Goal: Task Accomplishment & Management: Manage account settings

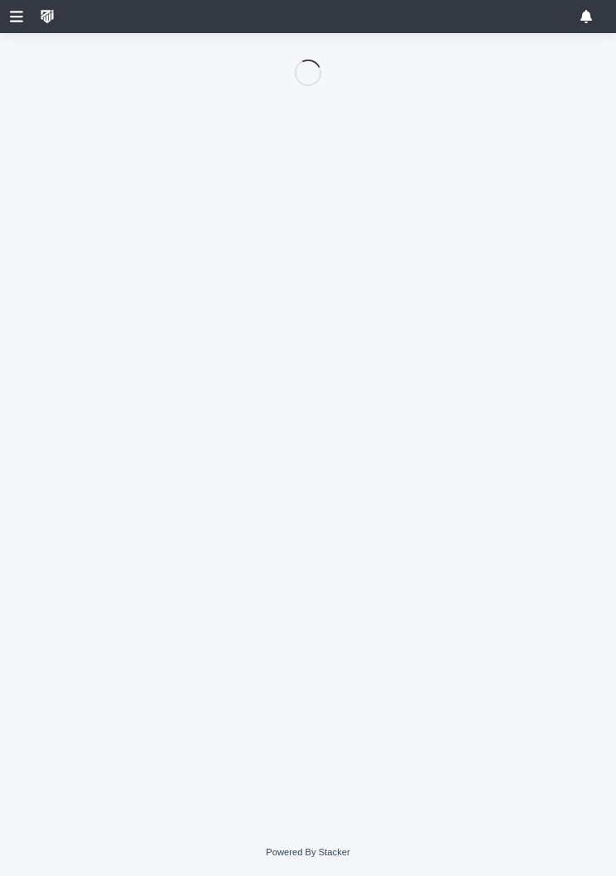
scroll to position [118, 0]
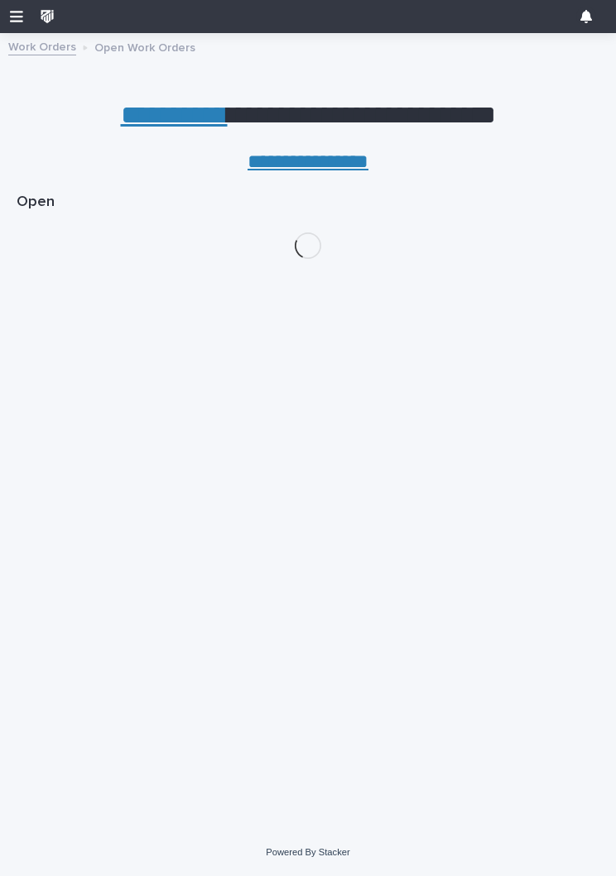
scroll to position [0, 7]
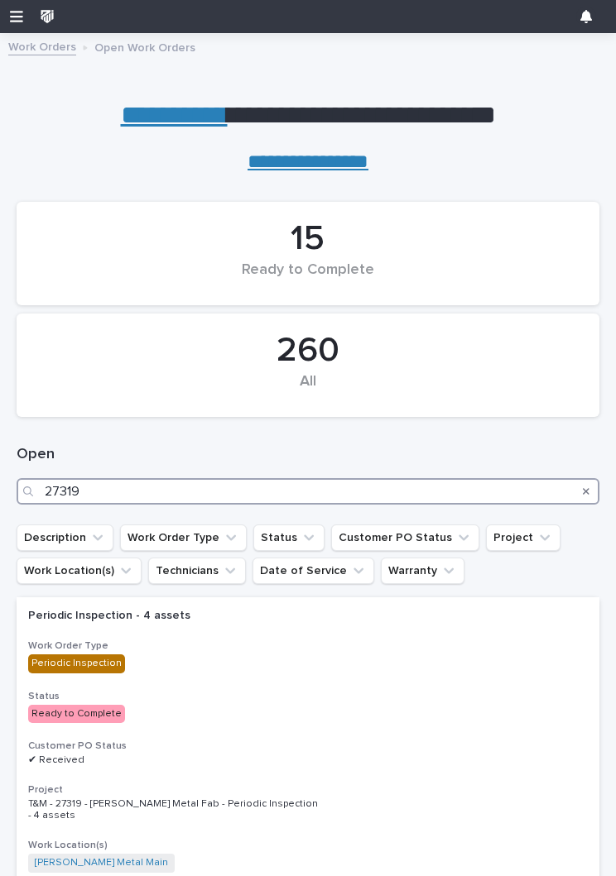
click at [199, 489] on input "27319" at bounding box center [308, 491] width 583 height 26
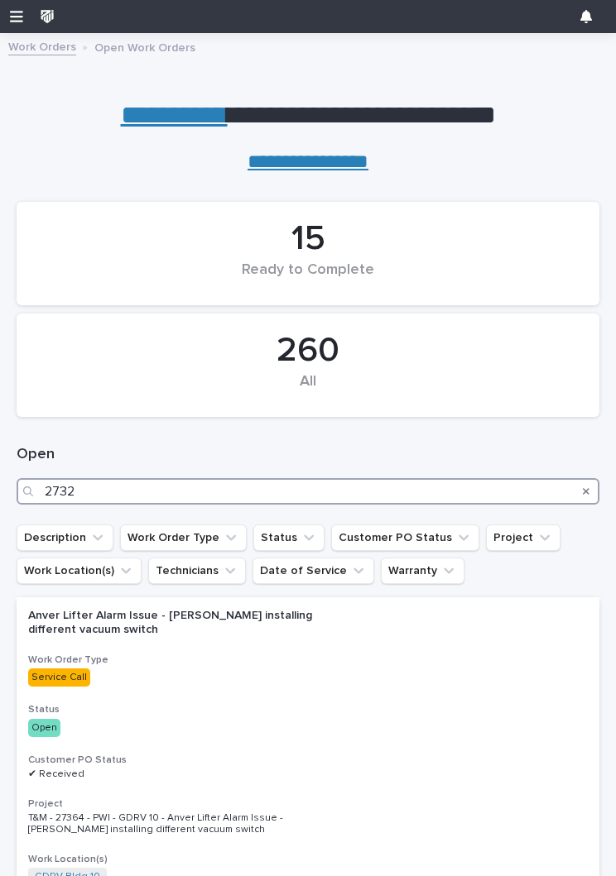
type input "27324"
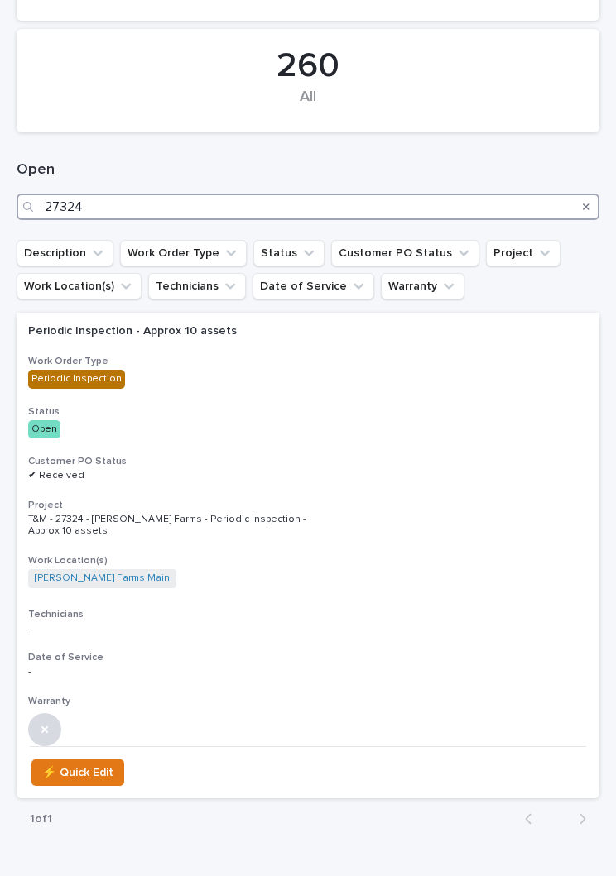
scroll to position [290, 0]
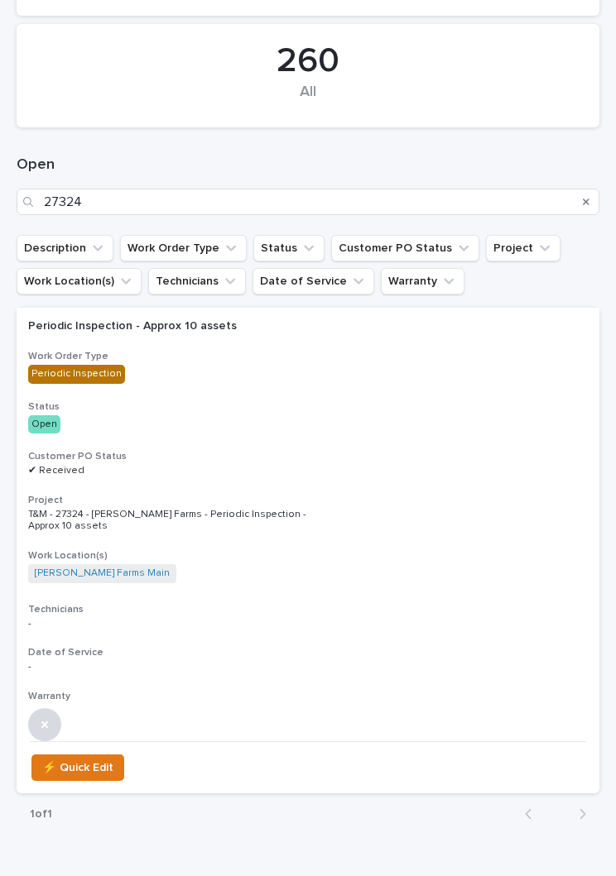
click at [254, 440] on div "Periodic Inspection - Approx 10 assets Work Order Type Periodic Inspection Stat…" at bounding box center [308, 525] width 583 height 434
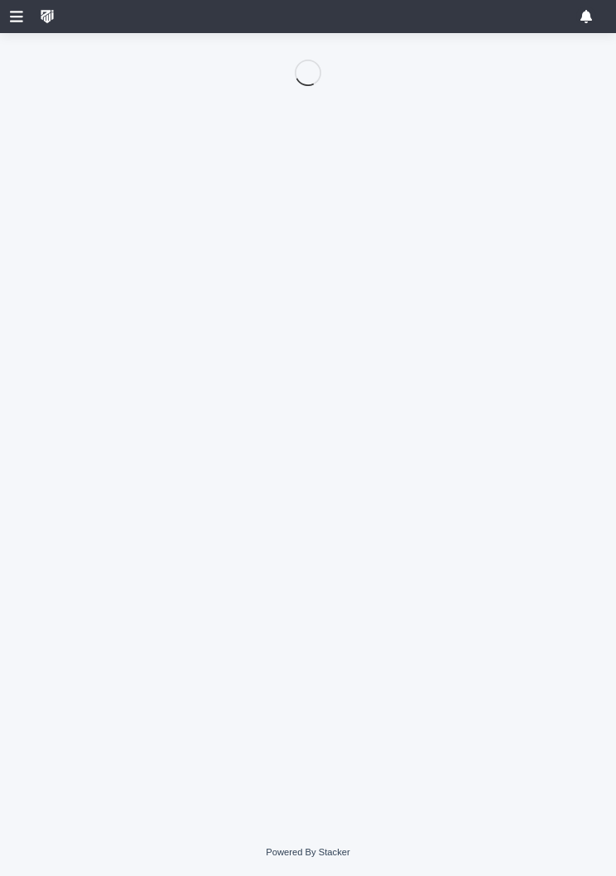
scroll to position [118, 0]
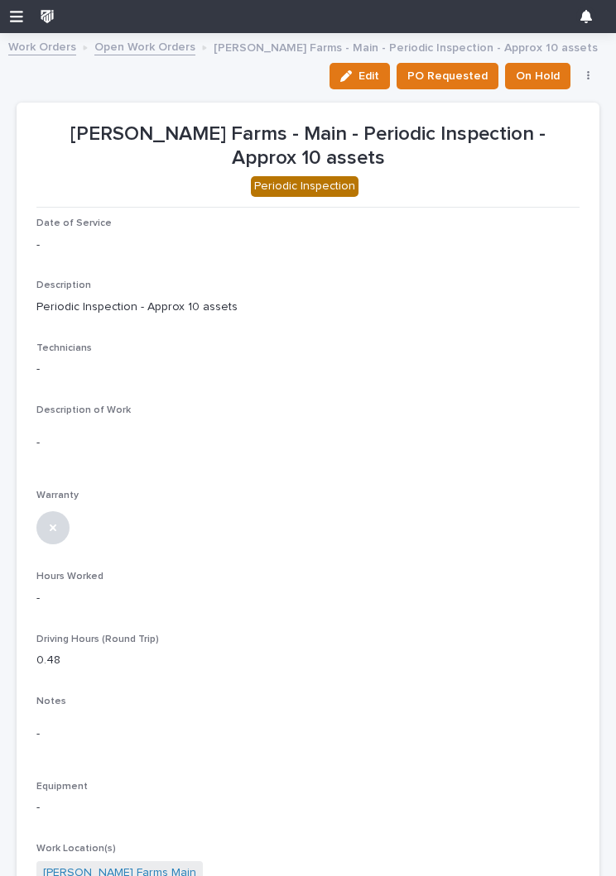
click at [362, 84] on button "Edit" at bounding box center [359, 76] width 60 height 26
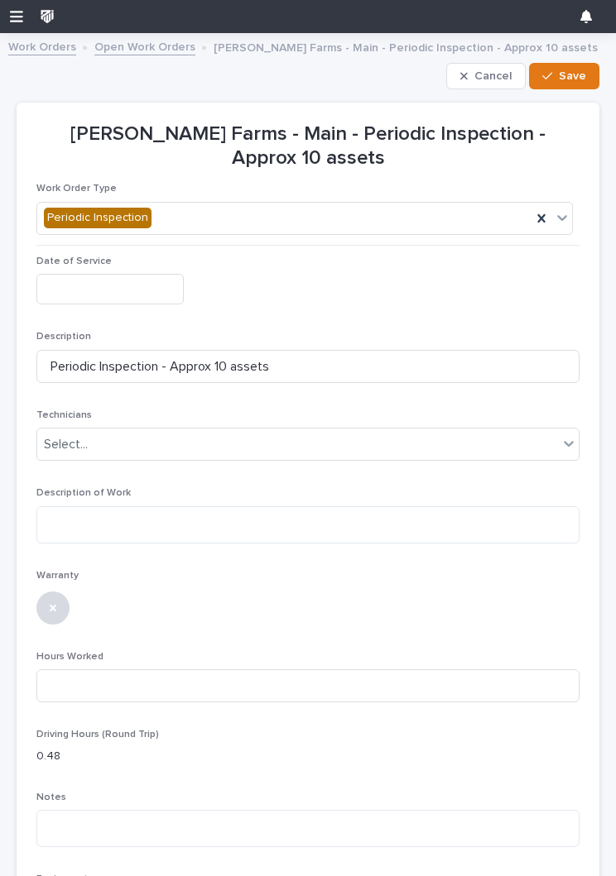
click at [137, 288] on input "text" at bounding box center [109, 289] width 147 height 31
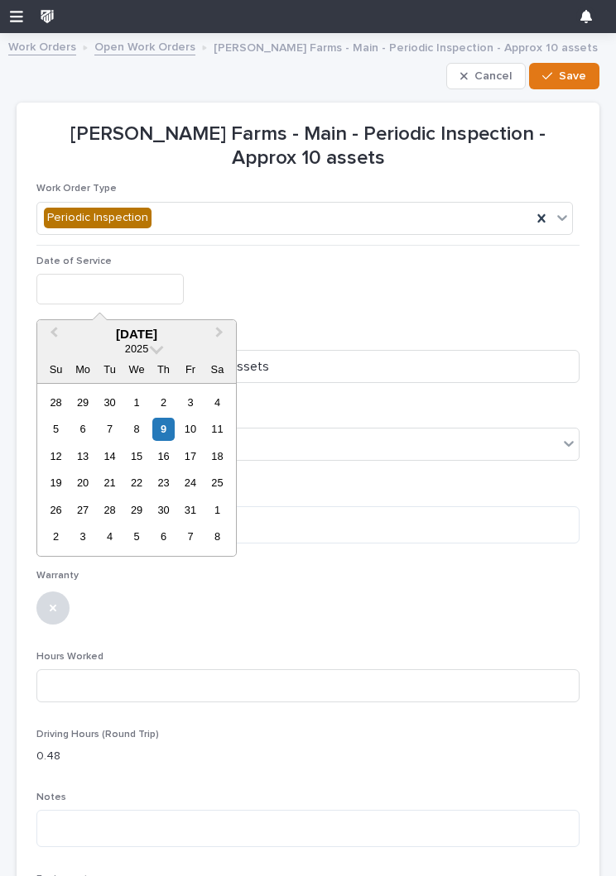
click at [168, 425] on div "9" at bounding box center [163, 429] width 22 height 22
type input "**********"
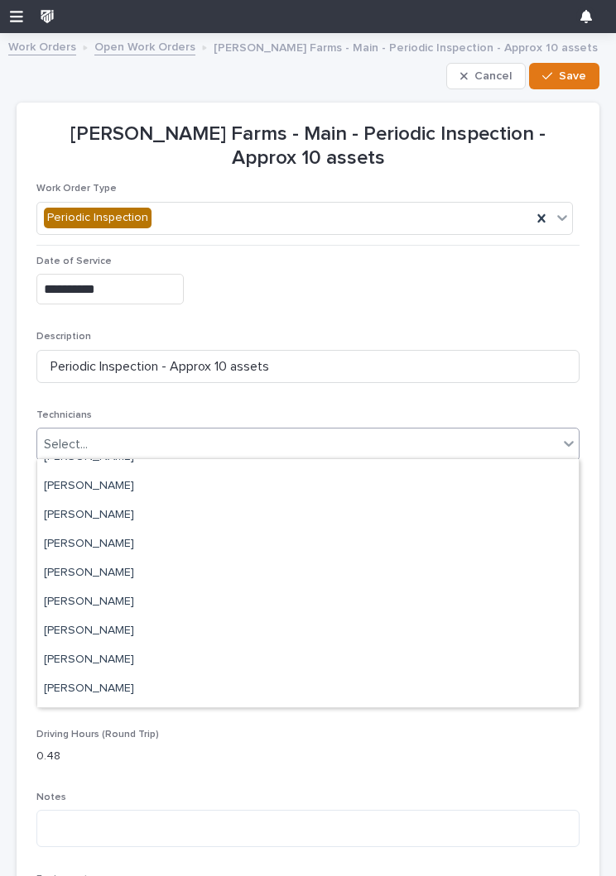
scroll to position [147, 0]
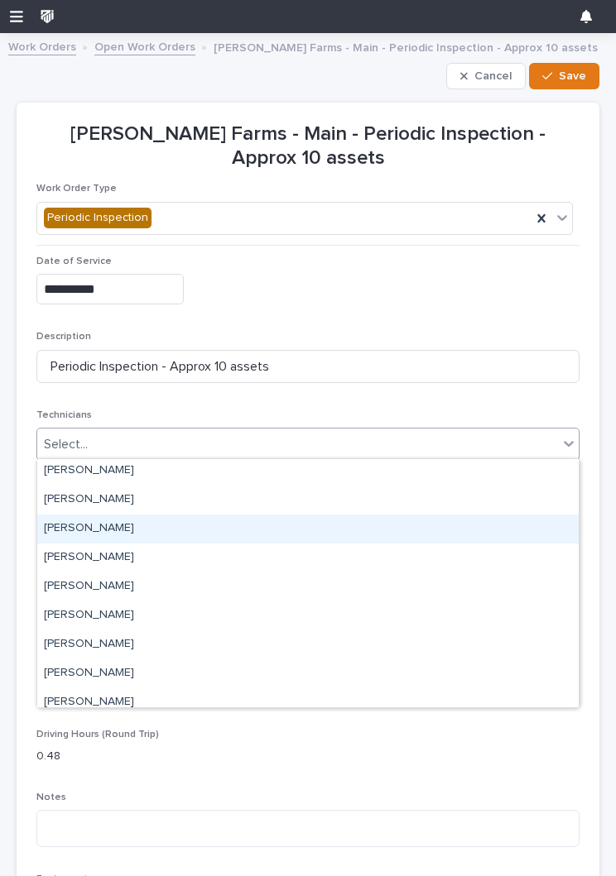
click at [167, 529] on div "[PERSON_NAME]" at bounding box center [307, 529] width 541 height 29
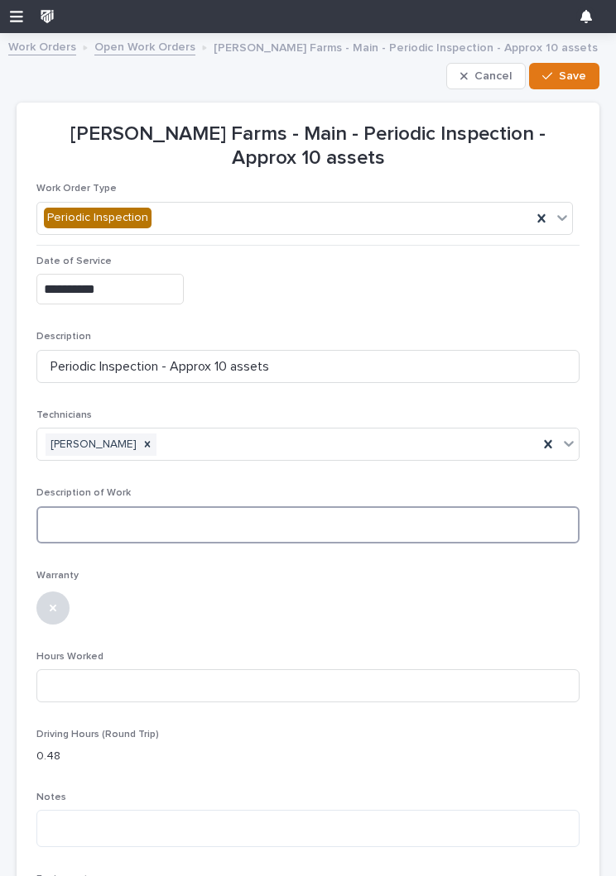
click at [224, 530] on textarea at bounding box center [307, 524] width 543 height 37
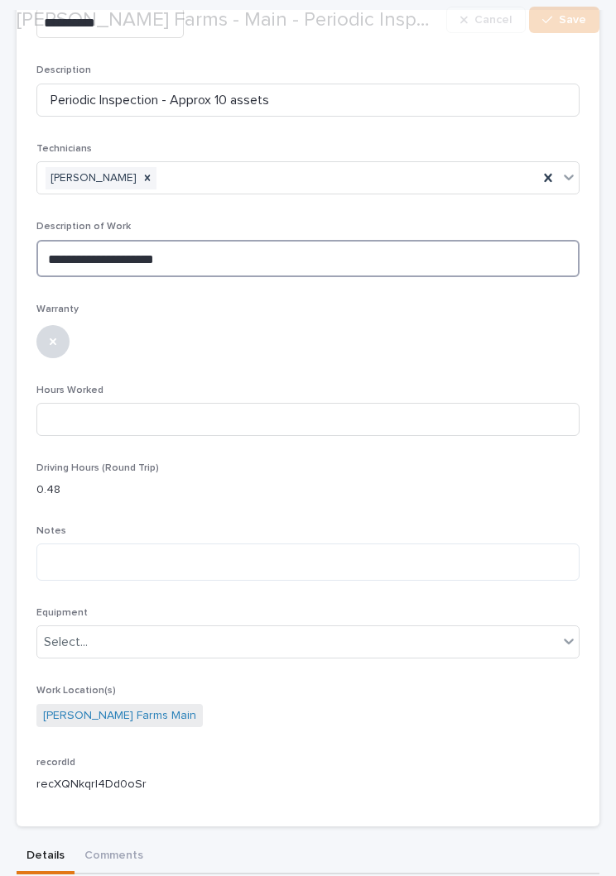
scroll to position [268, 0]
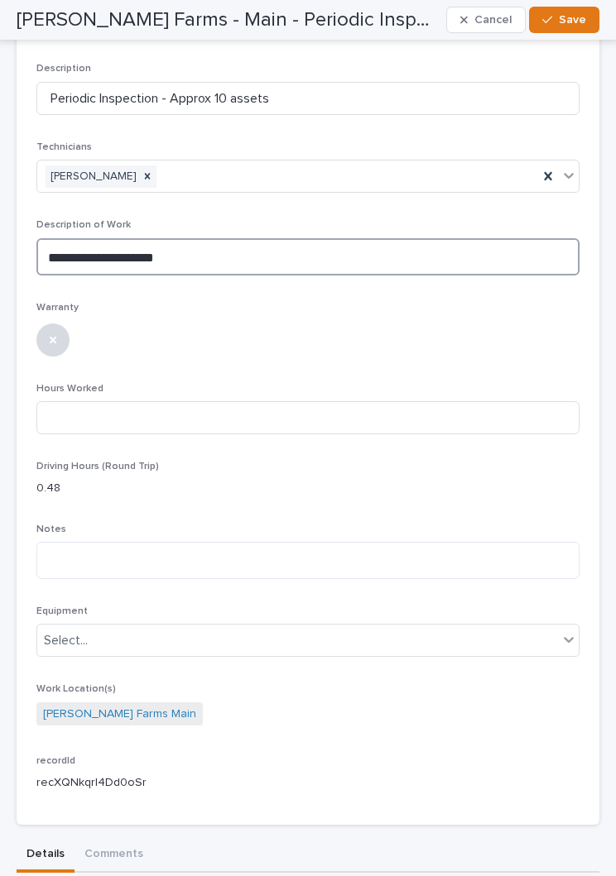
type textarea "**********"
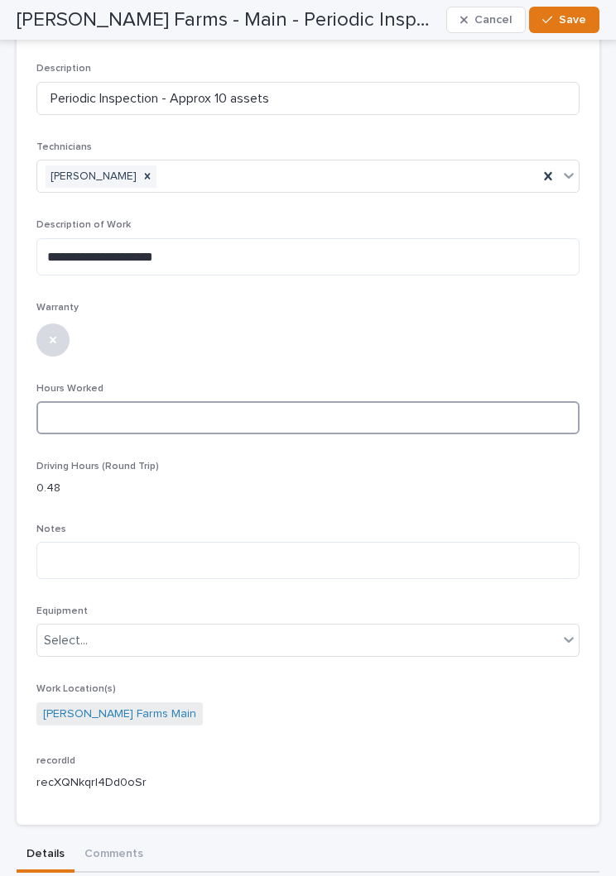
click at [393, 402] on input at bounding box center [307, 417] width 543 height 33
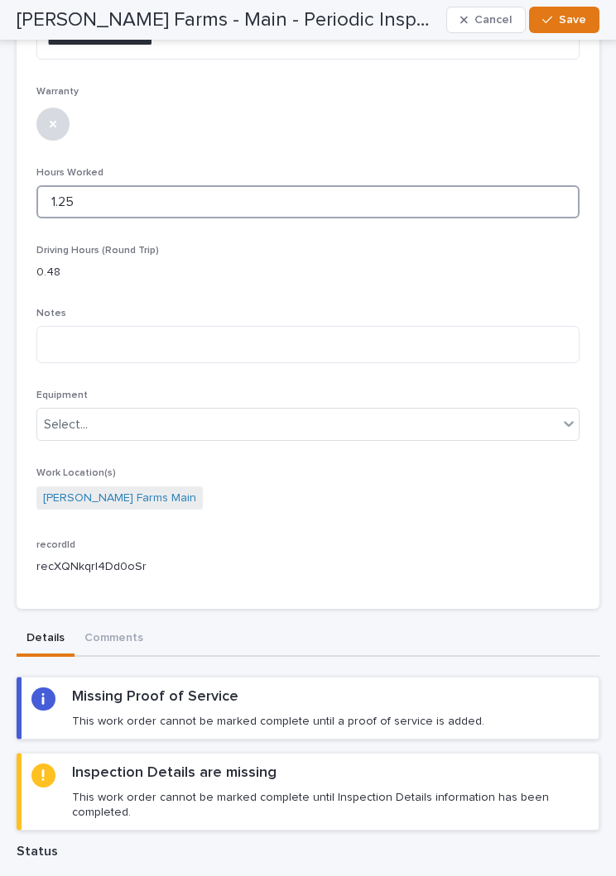
scroll to position [493, 0]
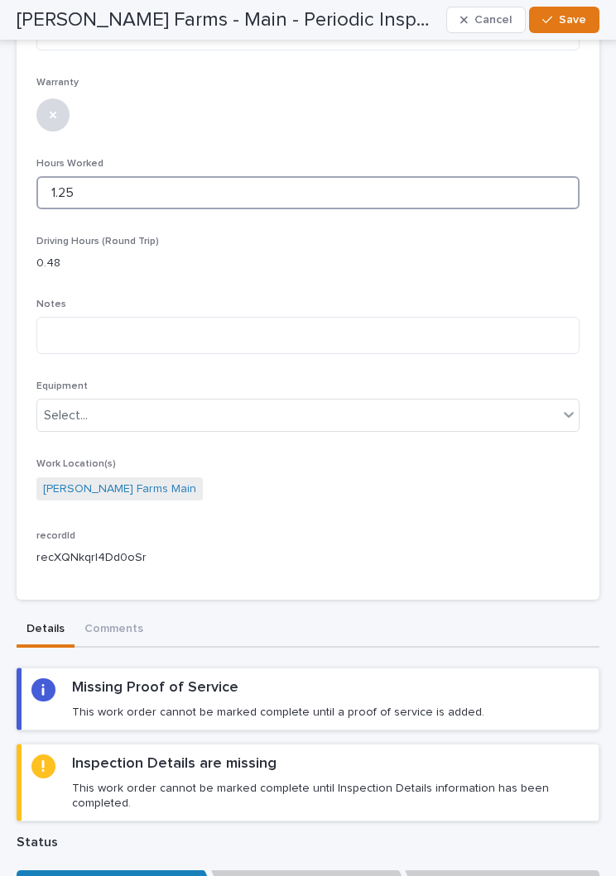
type input "1.25"
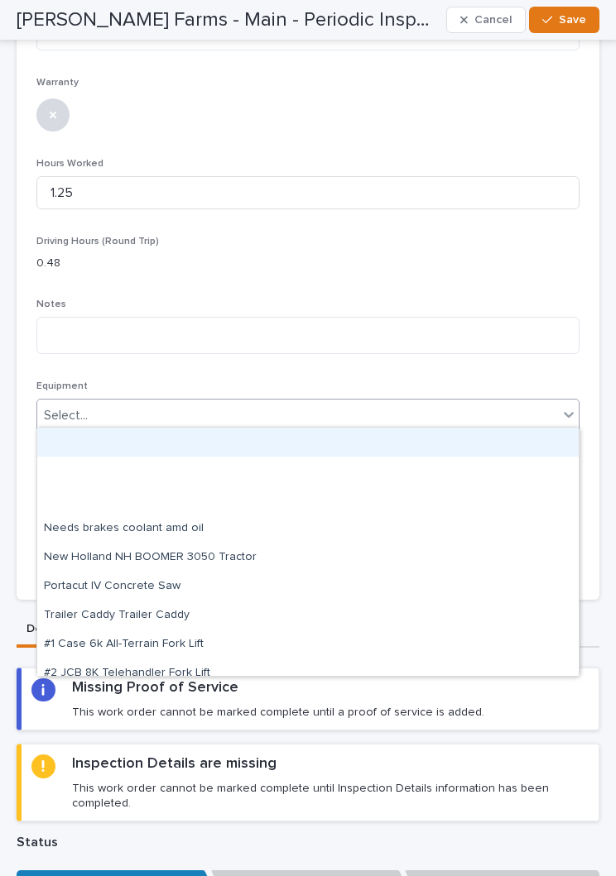
click at [442, 271] on div "Driving Hours (Round Trip) 0.48" at bounding box center [307, 260] width 543 height 49
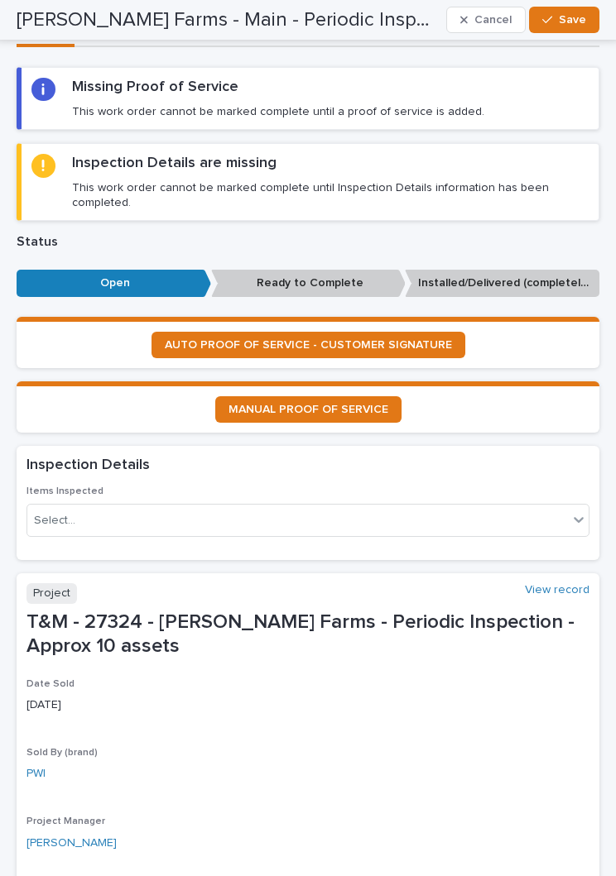
scroll to position [1104, 0]
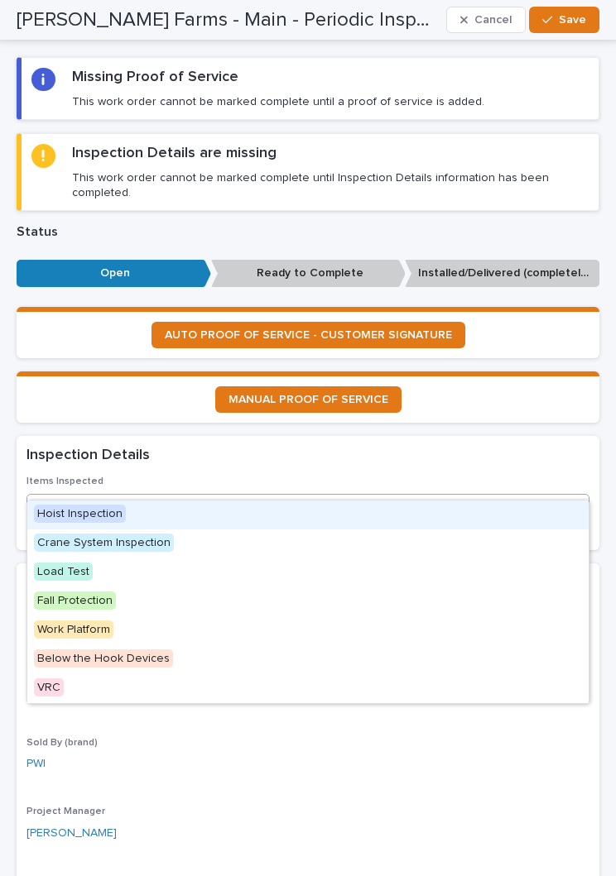
click at [189, 509] on div "Hoist Inspection" at bounding box center [307, 515] width 561 height 29
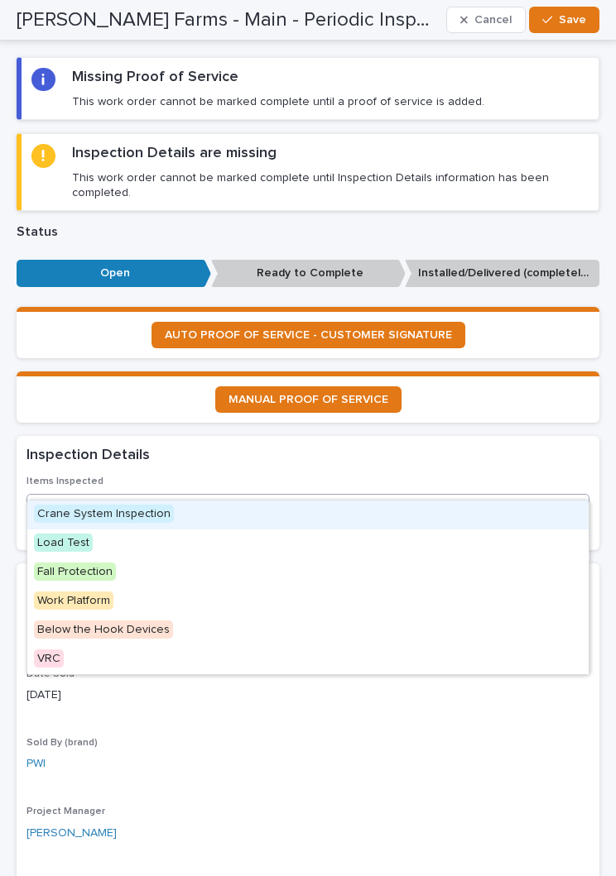
click at [219, 516] on div "Crane System Inspection" at bounding box center [307, 515] width 561 height 29
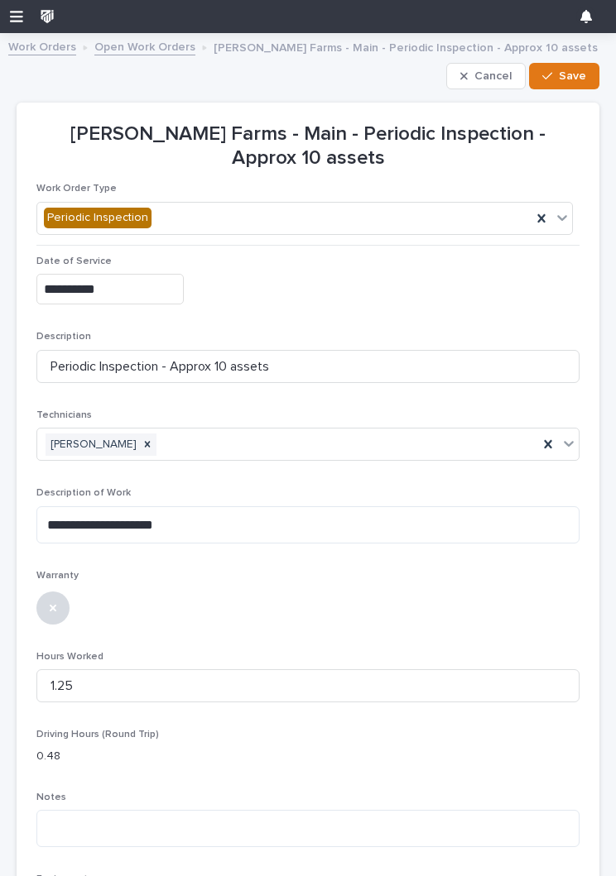
scroll to position [0, 0]
click at [559, 74] on div "button" at bounding box center [550, 76] width 17 height 12
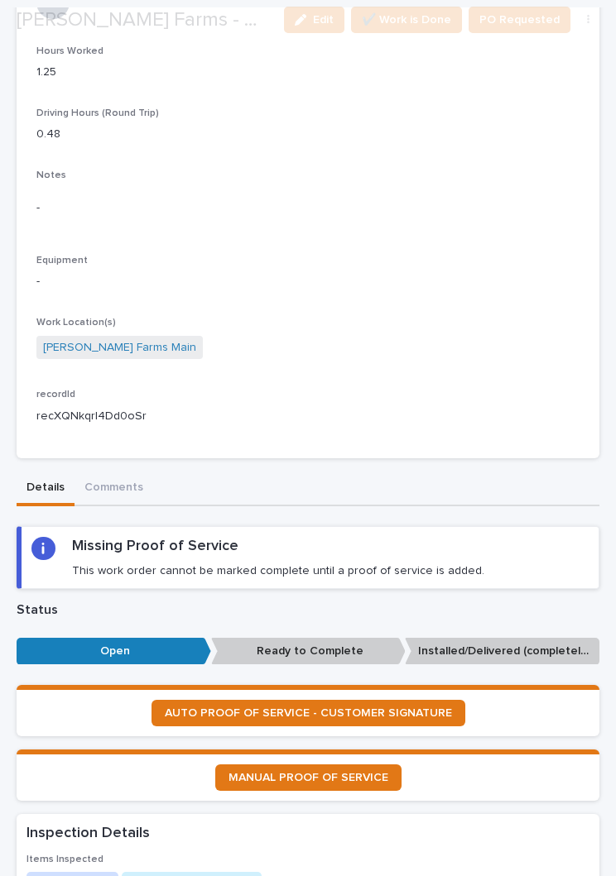
scroll to position [510, 0]
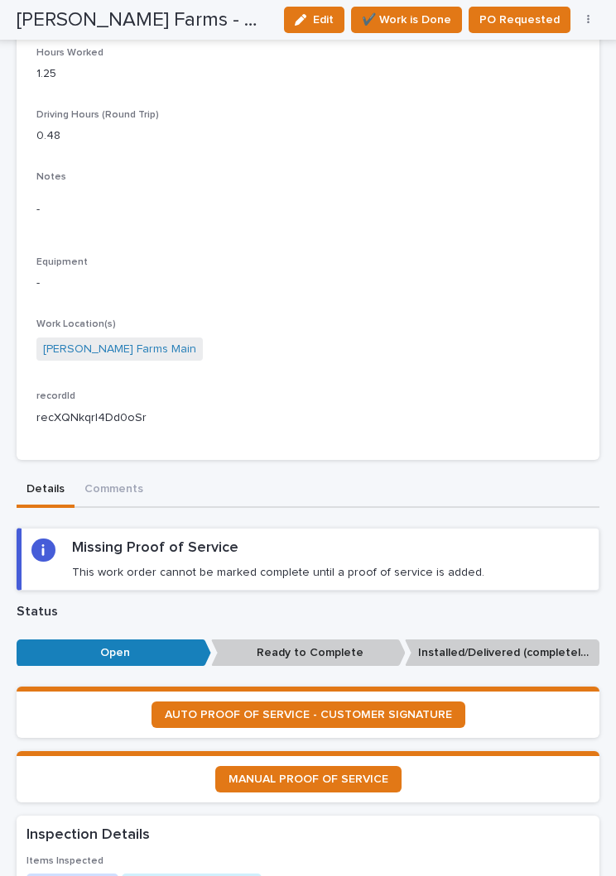
click at [405, 709] on span "AUTO PROOF OF SERVICE - CUSTOMER SIGNATURE" at bounding box center [308, 715] width 287 height 12
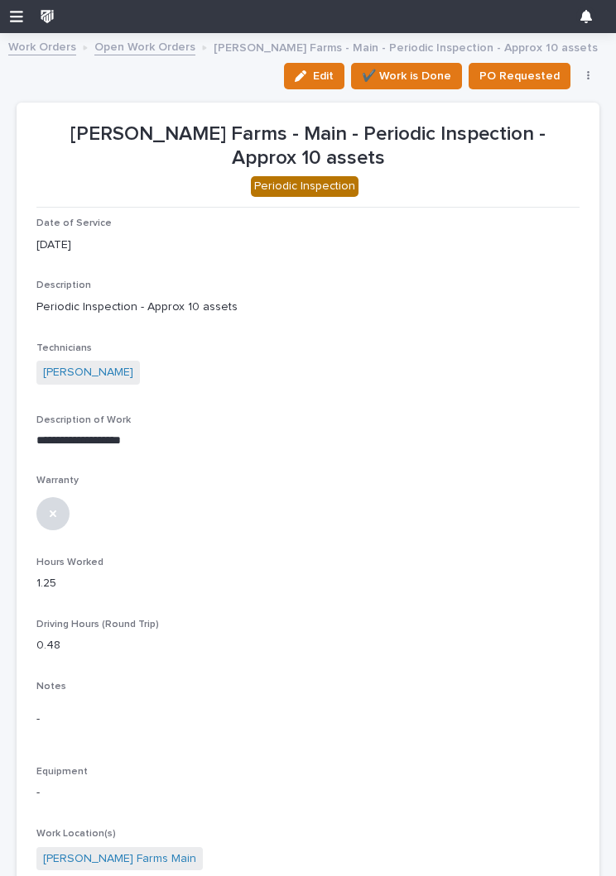
scroll to position [0, 0]
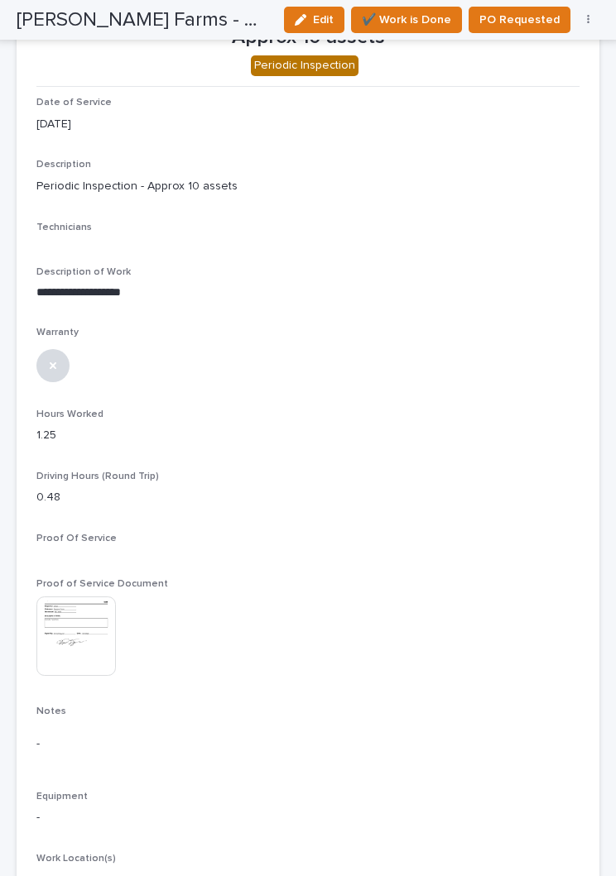
scroll to position [118, 0]
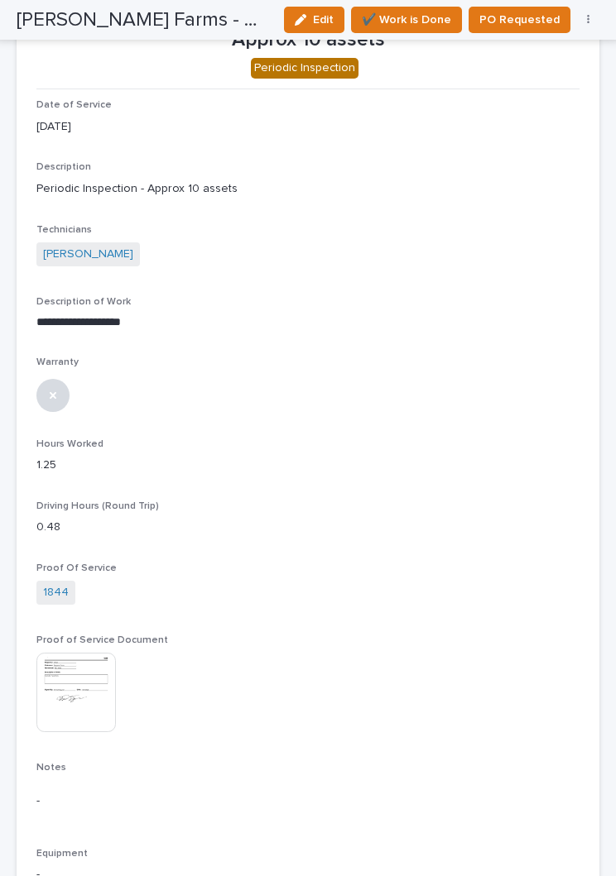
click at [425, 22] on span "✔️ Work is Done" at bounding box center [406, 20] width 89 height 20
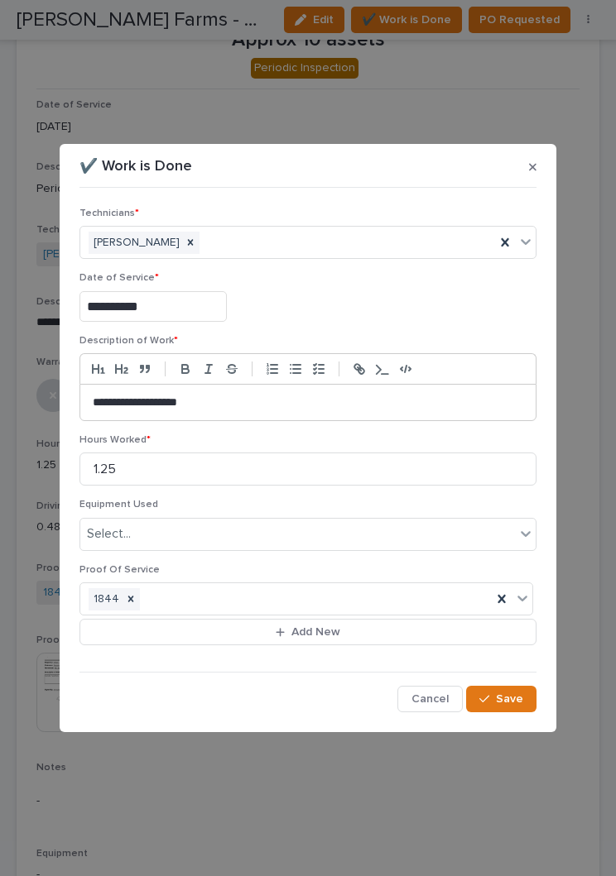
click at [504, 698] on span "Save" at bounding box center [509, 699] width 27 height 15
